Goal: Task Accomplishment & Management: Complete application form

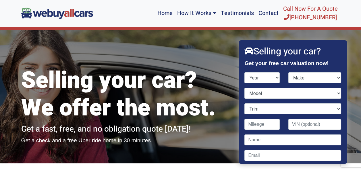
select select "2009"
click at [245, 72] on select "Year [DATE] 2025 2024 2023 2022 2021 2020 2019 2018 2017 2016 2015 2014 2013 20…" at bounding box center [262, 77] width 35 height 11
click at [299, 77] on select "Make Acura Aston [PERSON_NAME] Audi Bentley BMW Bugatti Buick Cadillac Chevrole…" at bounding box center [314, 77] width 53 height 11
select select "Cadillac"
click at [288, 72] on select "Make Acura Aston [PERSON_NAME] Audi Bentley BMW Bugatti Buick Cadillac Chevrole…" at bounding box center [314, 77] width 53 height 11
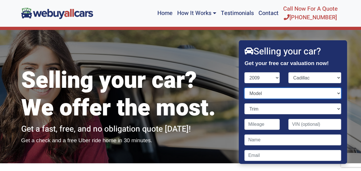
click at [257, 92] on select "Model CTS CTS-V DTS Escalade Escalade ESV Escalade EXT Escalade Hybrid SRX STS …" at bounding box center [293, 93] width 97 height 11
select select "DTS"
click at [245, 88] on select "Model CTS CTS-V DTS Escalade Escalade ESV Escalade EXT Escalade Hybrid SRX STS …" at bounding box center [293, 93] width 97 height 11
click at [270, 106] on select "Trim 4dr Sedan (4.6L 8cyl) Luxury 5-Passenger 4dr Sedan (4.6L 8cyl) Luxury 6-Pa…" at bounding box center [293, 108] width 97 height 11
select select "4dr Sedan (4.6L 8cyl)"
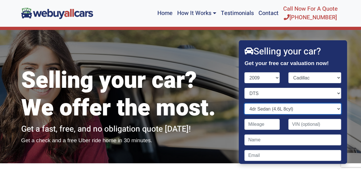
click at [245, 103] on select "Trim 4dr Sedan (4.6L 8cyl) Luxury 5-Passenger 4dr Sedan (4.6L 8cyl) Luxury 6-Pa…" at bounding box center [293, 108] width 97 height 11
click at [259, 125] on input "Contact form" at bounding box center [262, 124] width 35 height 11
type input "128,000"
click at [267, 142] on input "Contact form" at bounding box center [293, 139] width 97 height 11
type input "[PERSON_NAME]"
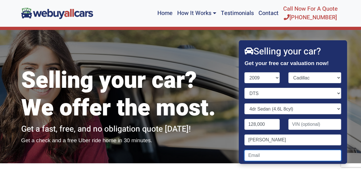
type input "[EMAIL_ADDRESS][DOMAIN_NAME]"
type input "01906"
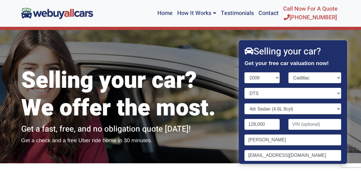
type input "7818201198"
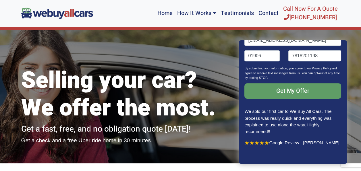
scroll to position [86, 0]
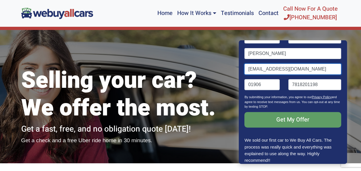
click at [294, 70] on input "[EMAIL_ADDRESS][DOMAIN_NAME]" at bounding box center [293, 68] width 97 height 11
type input "l"
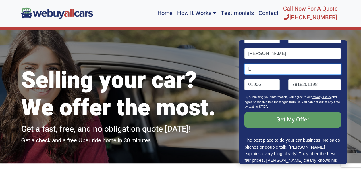
type input "[EMAIL_ADDRESS][DOMAIN_NAME]"
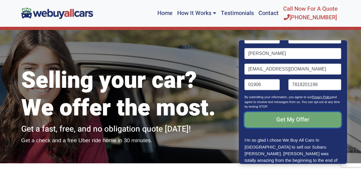
click at [285, 118] on input "Get My Offer" at bounding box center [293, 120] width 97 height 16
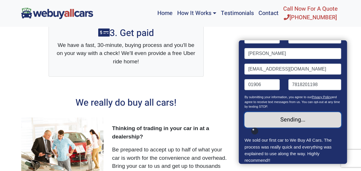
scroll to position [287, 0]
